Goal: Task Accomplishment & Management: Complete application form

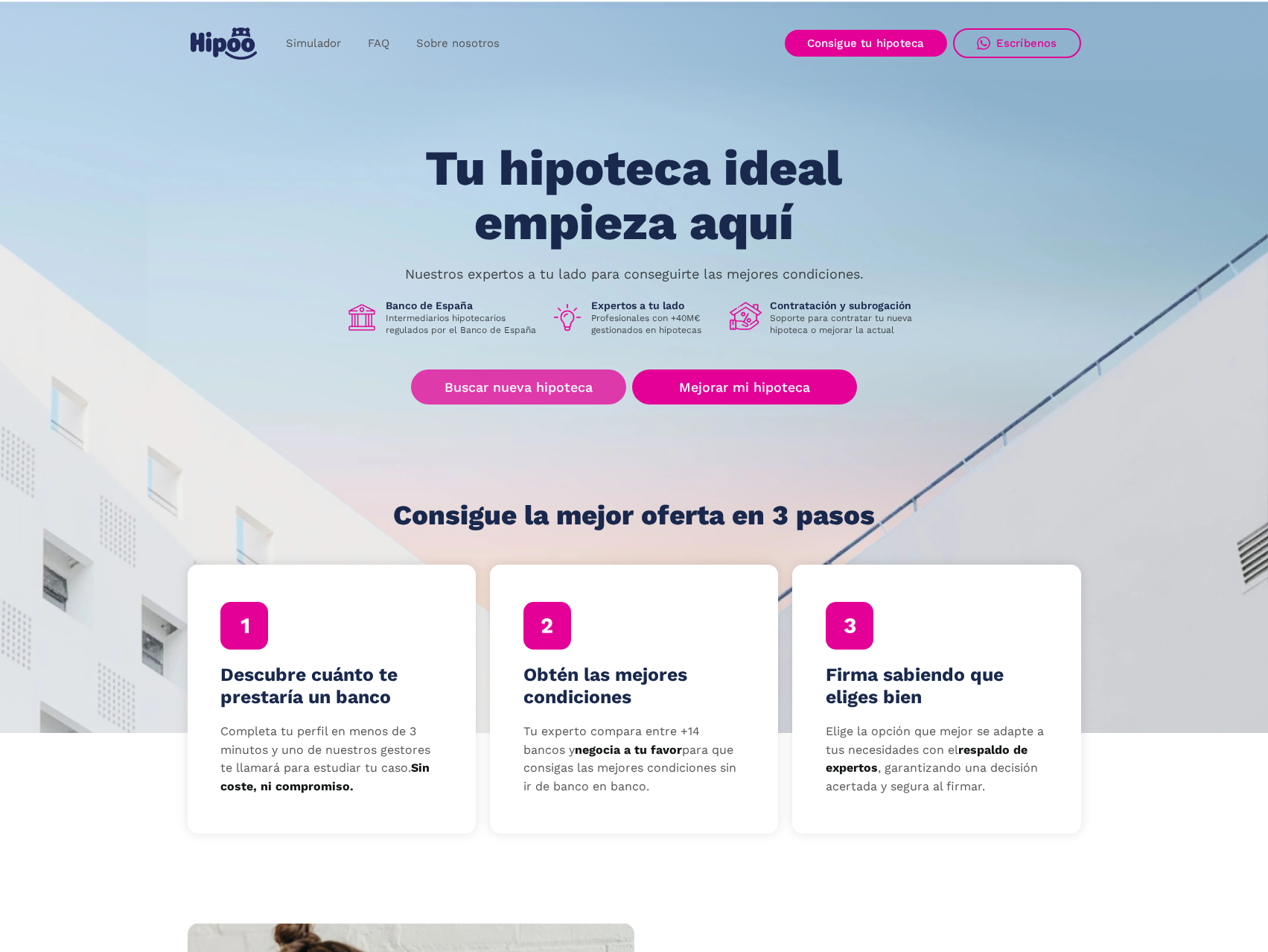
click at [528, 387] on link "Buscar nueva hipoteca" at bounding box center [518, 387] width 215 height 35
